Goal: Understand process/instructions

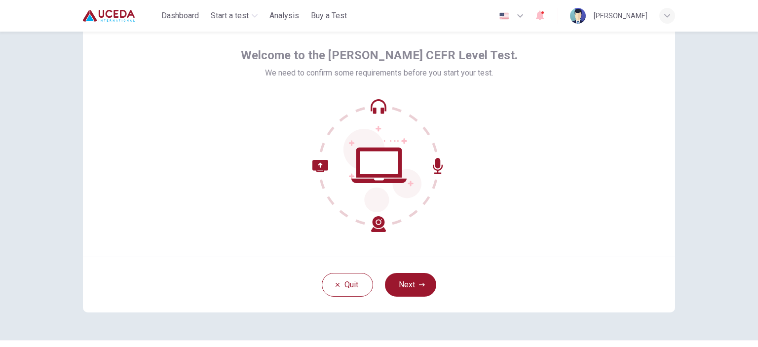
scroll to position [39, 0]
click at [406, 291] on button "Next" at bounding box center [410, 285] width 51 height 24
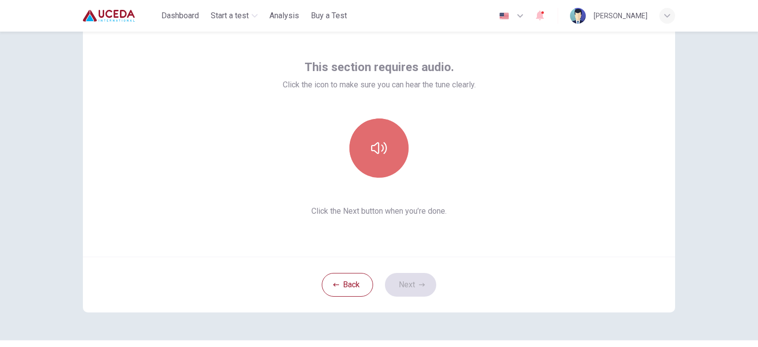
click at [381, 143] on icon "button" at bounding box center [379, 148] width 16 height 16
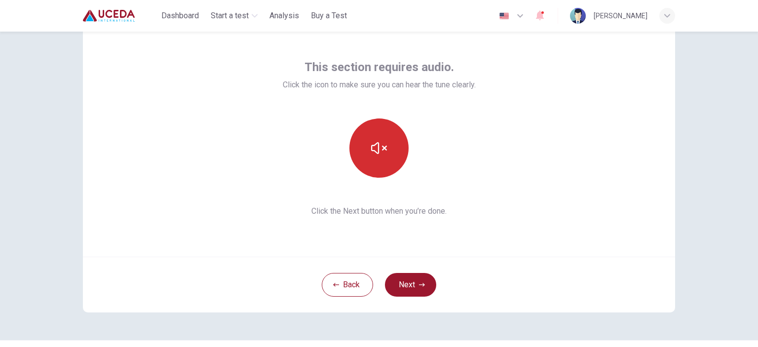
click at [393, 152] on button "button" at bounding box center [378, 147] width 59 height 59
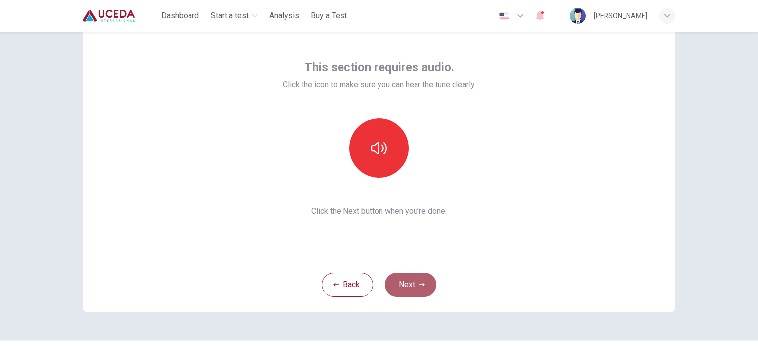
click at [412, 286] on button "Next" at bounding box center [410, 285] width 51 height 24
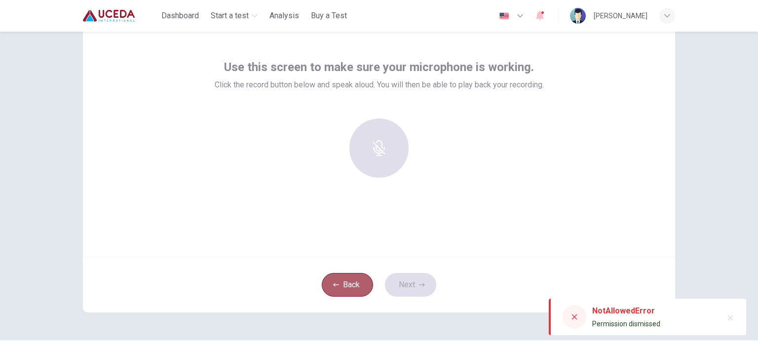
click at [365, 288] on button "Back" at bounding box center [347, 285] width 51 height 24
